Goal: Information Seeking & Learning: Compare options

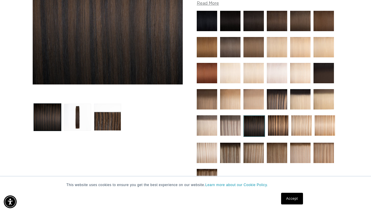
click at [253, 124] on img at bounding box center [254, 127] width 22 height 22
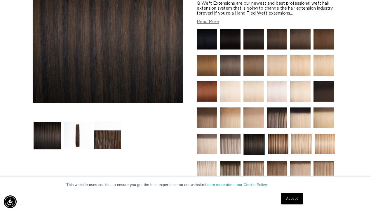
click at [272, 38] on img at bounding box center [277, 39] width 20 height 20
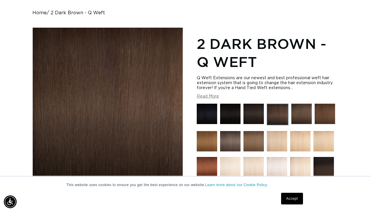
scroll to position [53, 0]
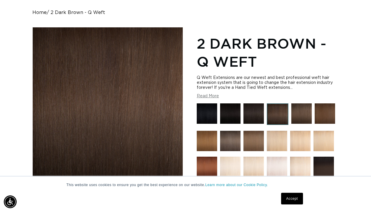
click at [252, 114] on img at bounding box center [253, 114] width 20 height 20
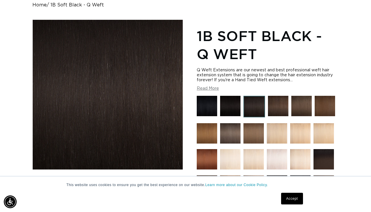
click at [277, 109] on img at bounding box center [278, 106] width 20 height 20
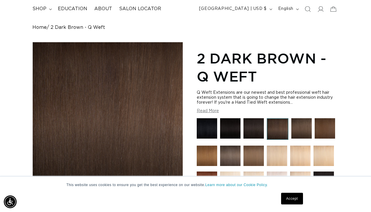
scroll to position [0, 329]
click at [251, 127] on img at bounding box center [253, 128] width 20 height 20
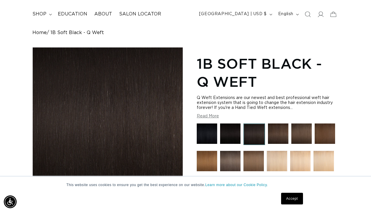
click at [276, 131] on img at bounding box center [278, 134] width 20 height 20
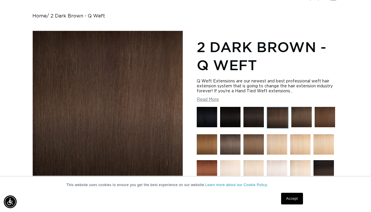
scroll to position [0, 659]
click at [227, 113] on img at bounding box center [230, 117] width 20 height 20
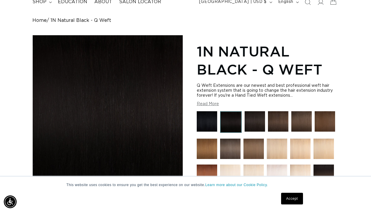
scroll to position [48, 0]
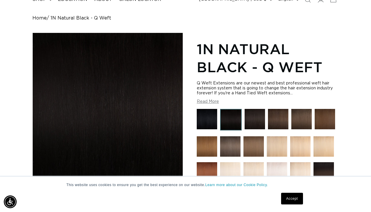
click at [204, 118] on img at bounding box center [207, 119] width 20 height 20
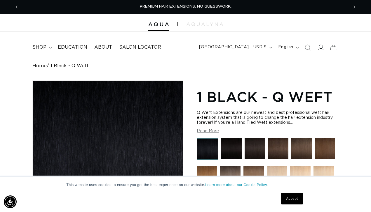
click at [253, 148] on img at bounding box center [254, 149] width 20 height 20
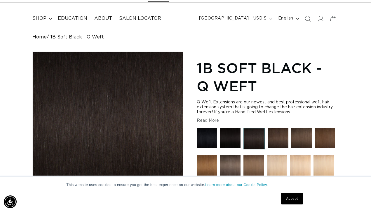
scroll to position [30, 0]
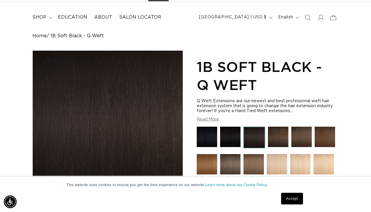
click at [253, 137] on img at bounding box center [254, 138] width 22 height 22
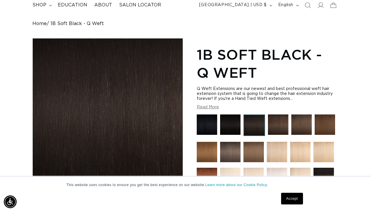
scroll to position [0, 329]
click at [253, 119] on img at bounding box center [254, 126] width 22 height 22
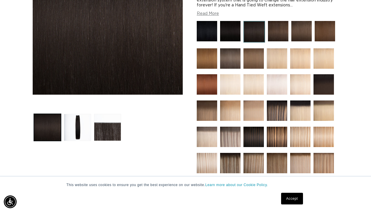
scroll to position [137, 0]
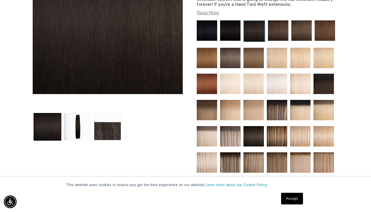
click at [256, 135] on img at bounding box center [253, 136] width 20 height 20
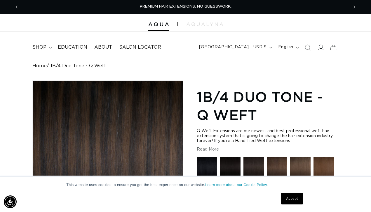
click at [251, 167] on img at bounding box center [253, 167] width 20 height 20
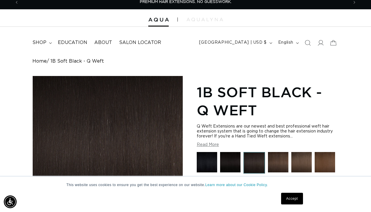
scroll to position [6, 0]
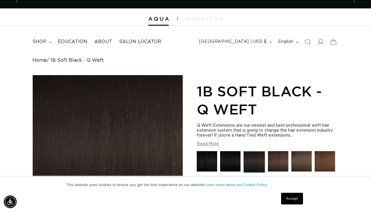
click at [231, 162] on img at bounding box center [230, 161] width 20 height 20
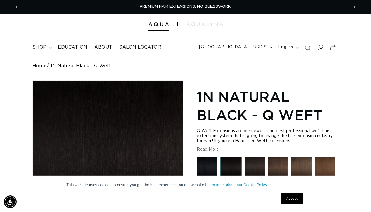
click at [254, 164] on img at bounding box center [254, 167] width 20 height 20
